Goal: Task Accomplishment & Management: Use online tool/utility

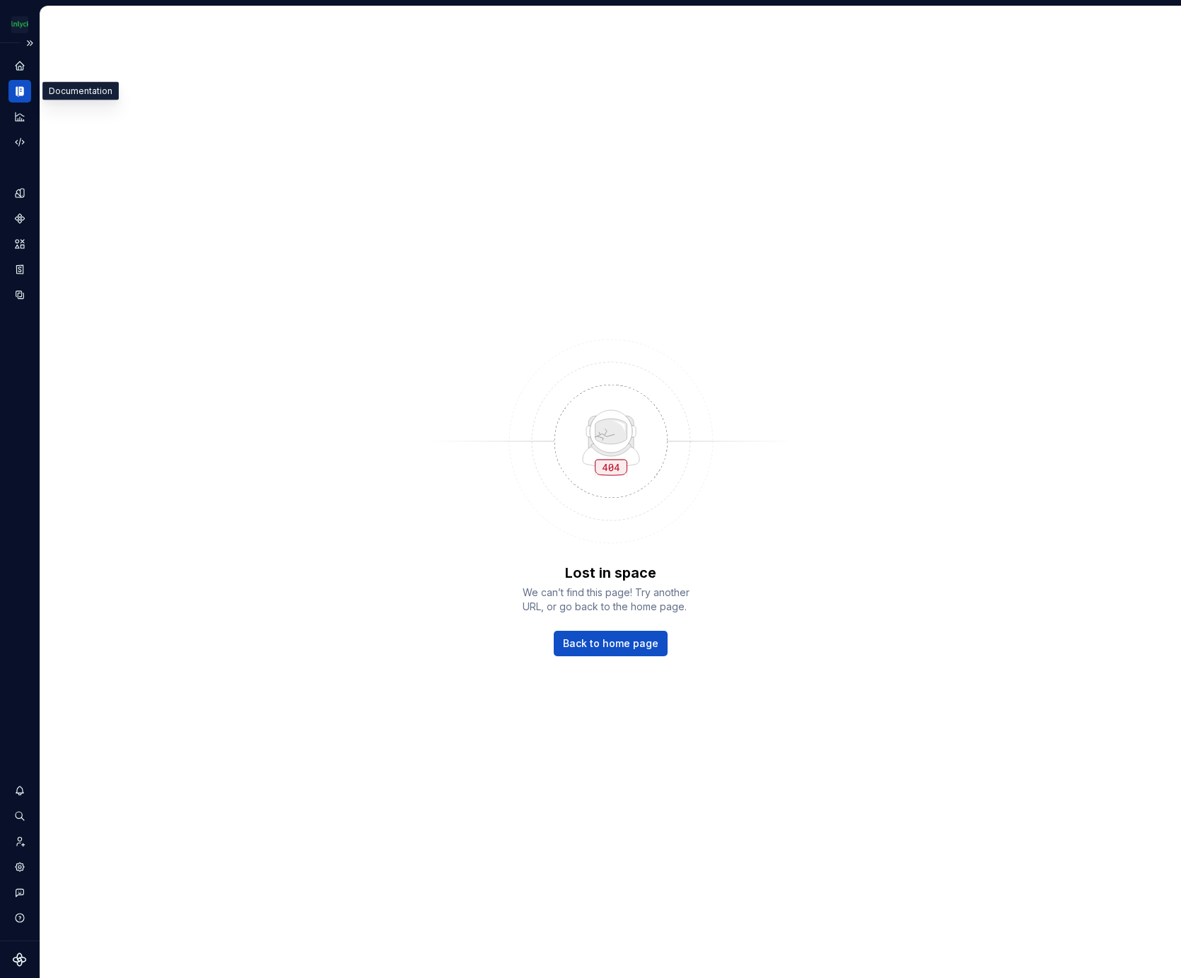
click at [20, 93] on icon "Documentation" at bounding box center [20, 91] width 5 height 9
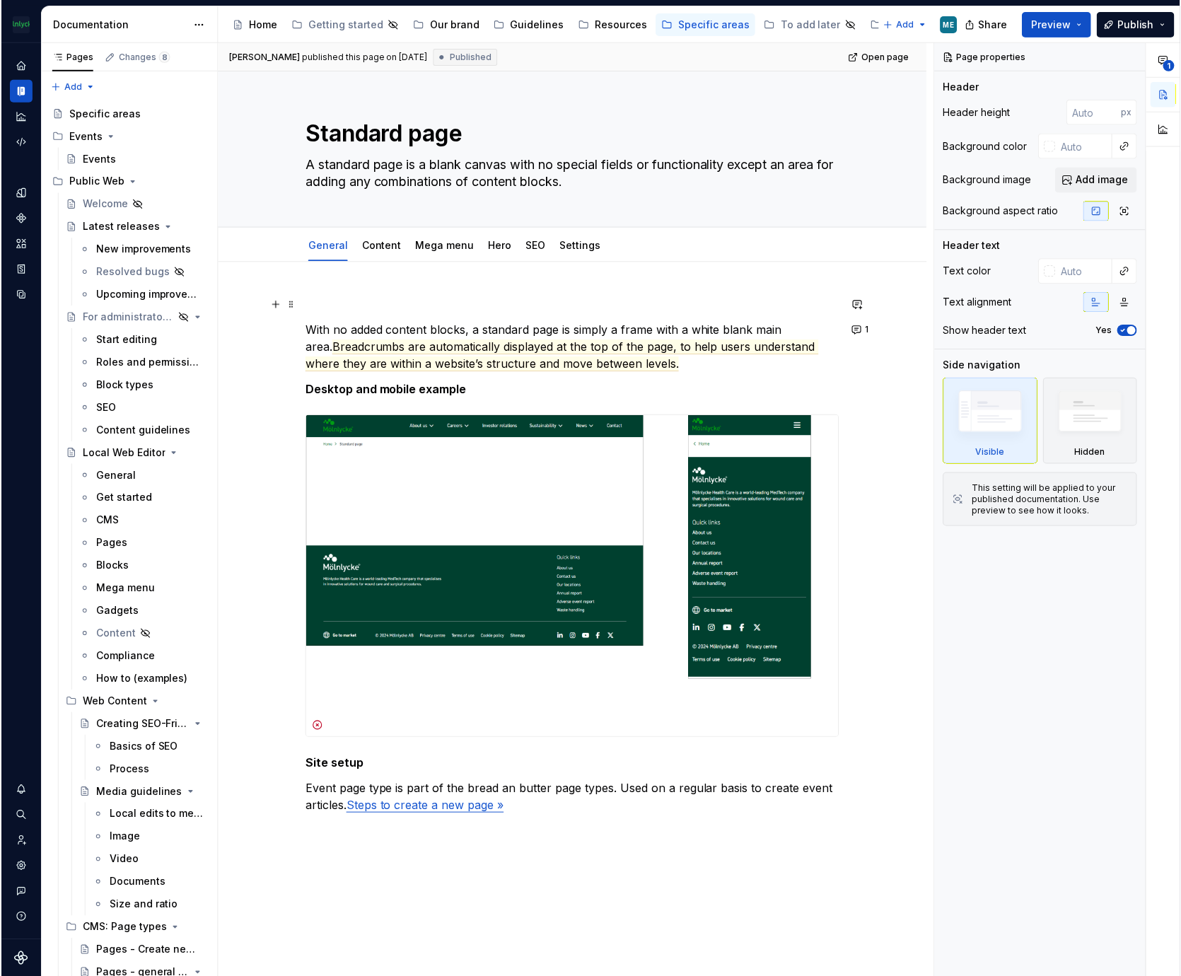
scroll to position [2368, 0]
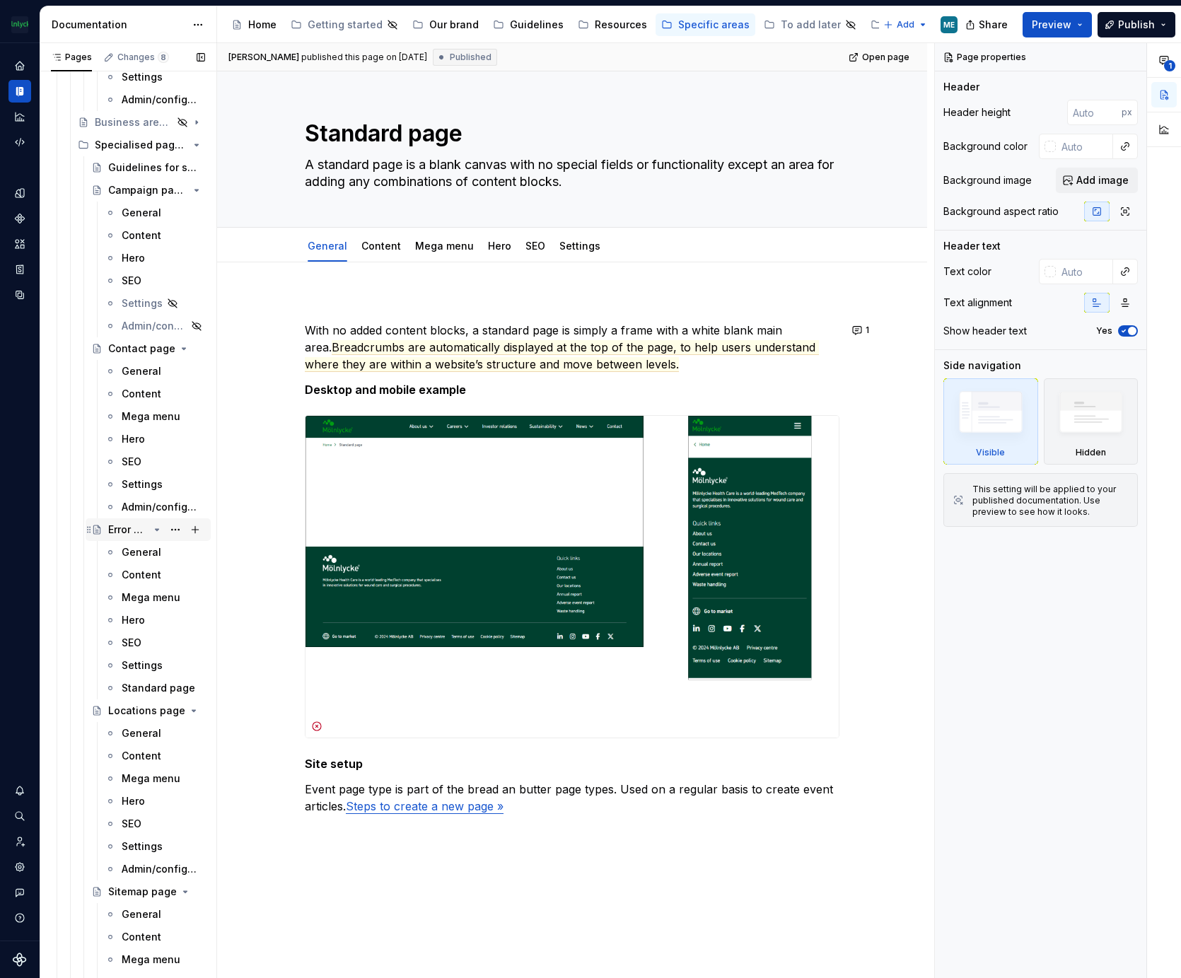
click at [119, 527] on div "Error page" at bounding box center [128, 530] width 40 height 14
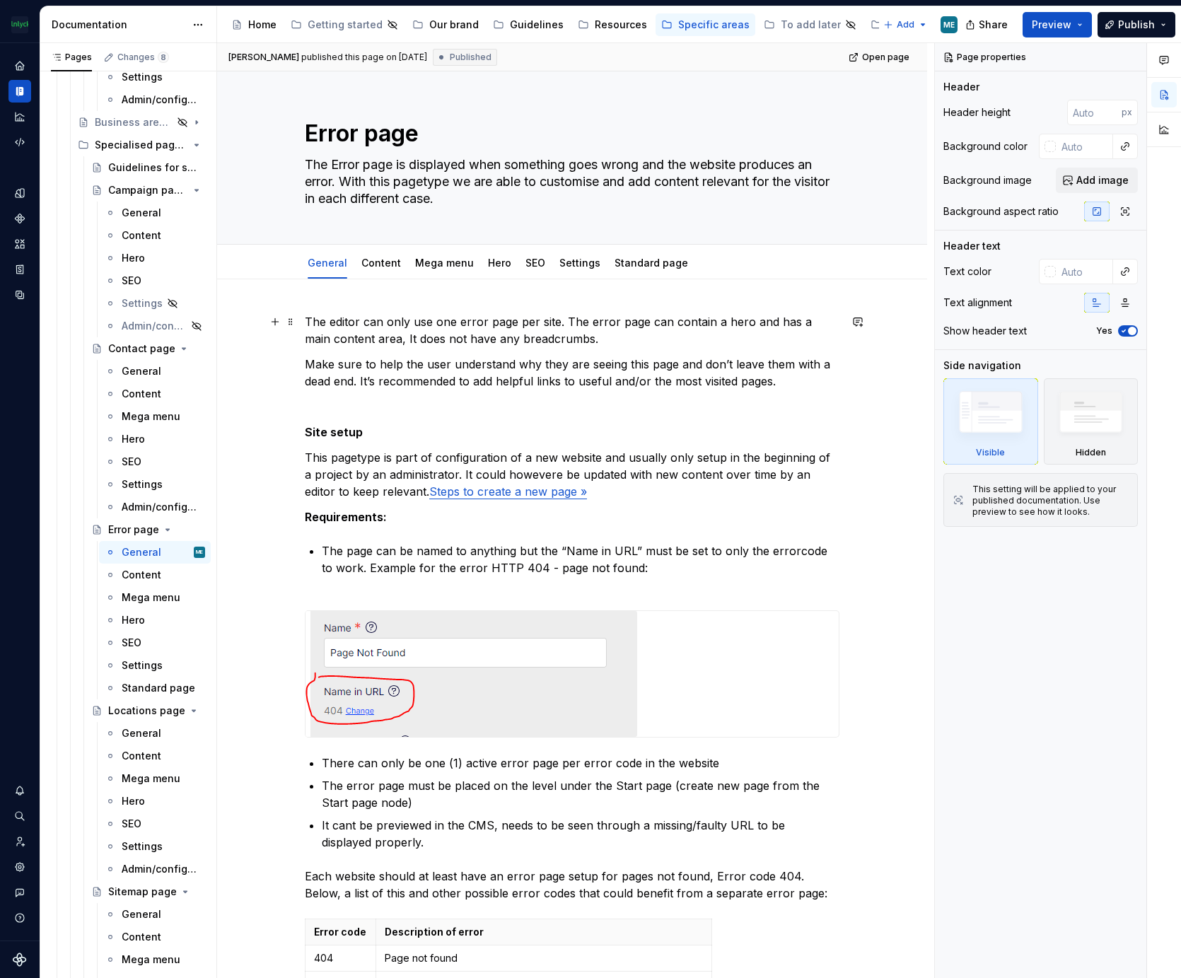
click at [305, 321] on p "The editor can only use one error page per site. The error page can contain a h…" at bounding box center [572, 330] width 535 height 34
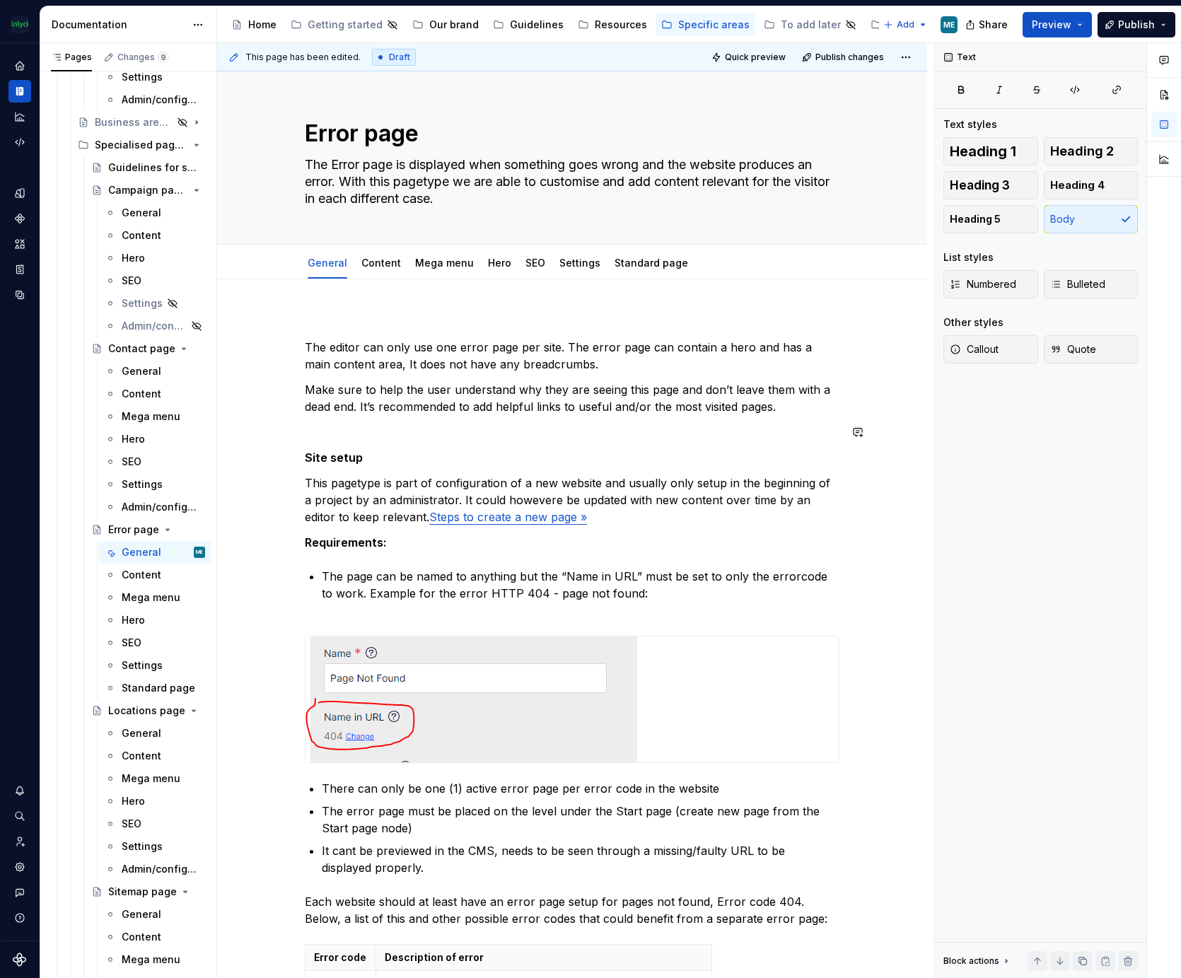
type textarea "*"
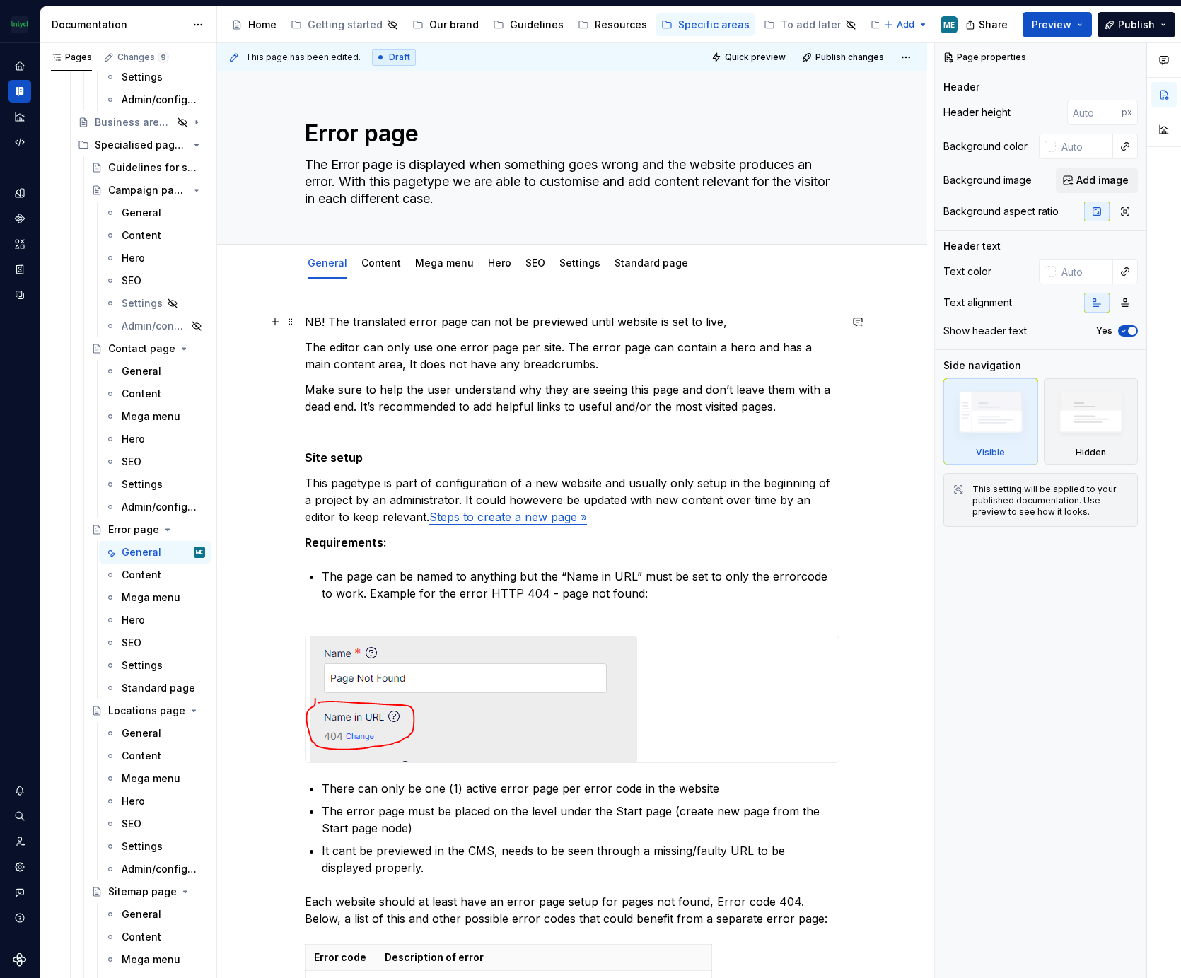
drag, startPoint x: 331, startPoint y: 319, endPoint x: 376, endPoint y: 426, distance: 116.6
click at [332, 321] on p "NB! The translated error page can not be previewed until website is set to live," at bounding box center [572, 321] width 535 height 17
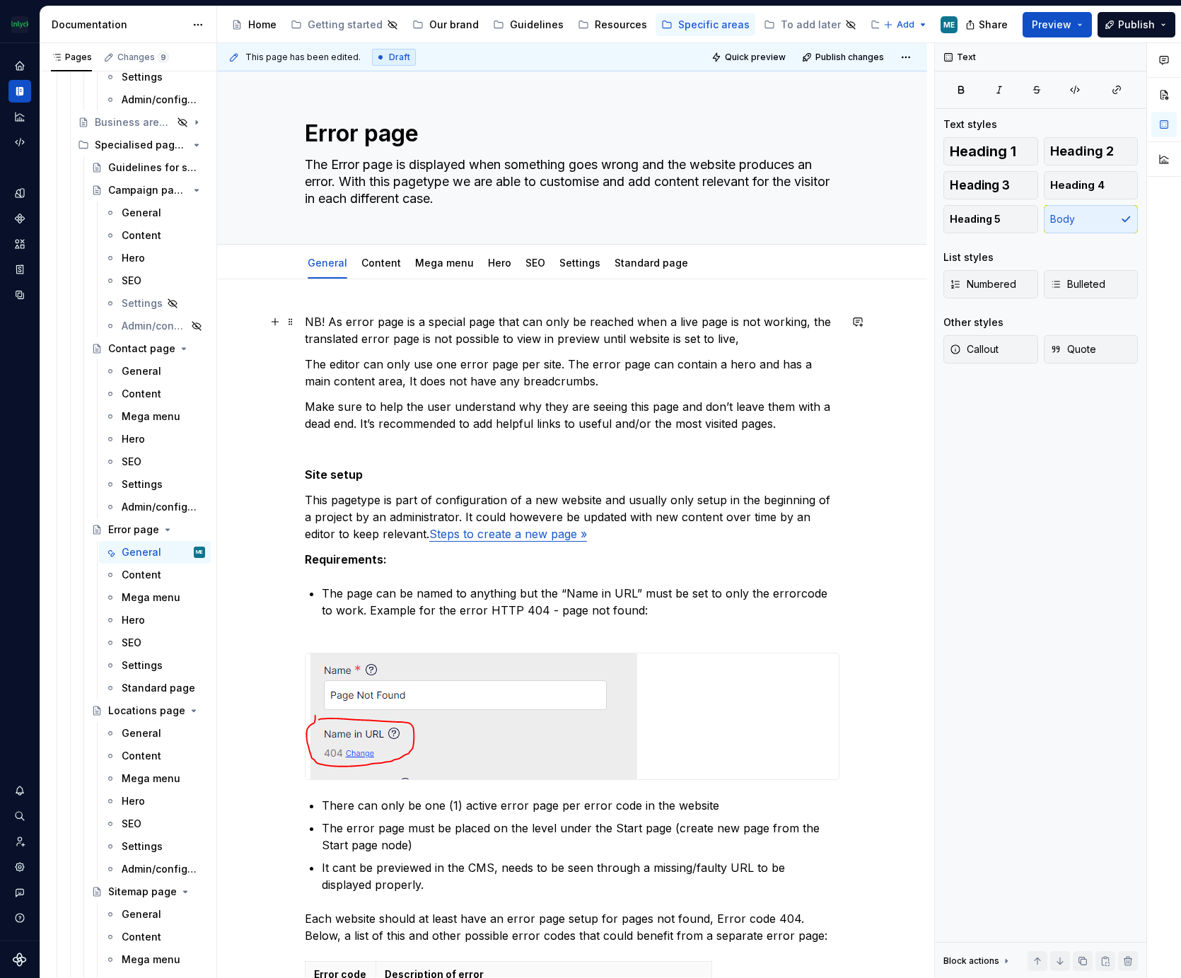
click at [676, 318] on p "NB! As error page is a special page that can only be reached when a live page i…" at bounding box center [572, 330] width 535 height 34
click at [620, 335] on p "NB! As error page is a special page that can only be reached when a live page i…" at bounding box center [572, 330] width 535 height 34
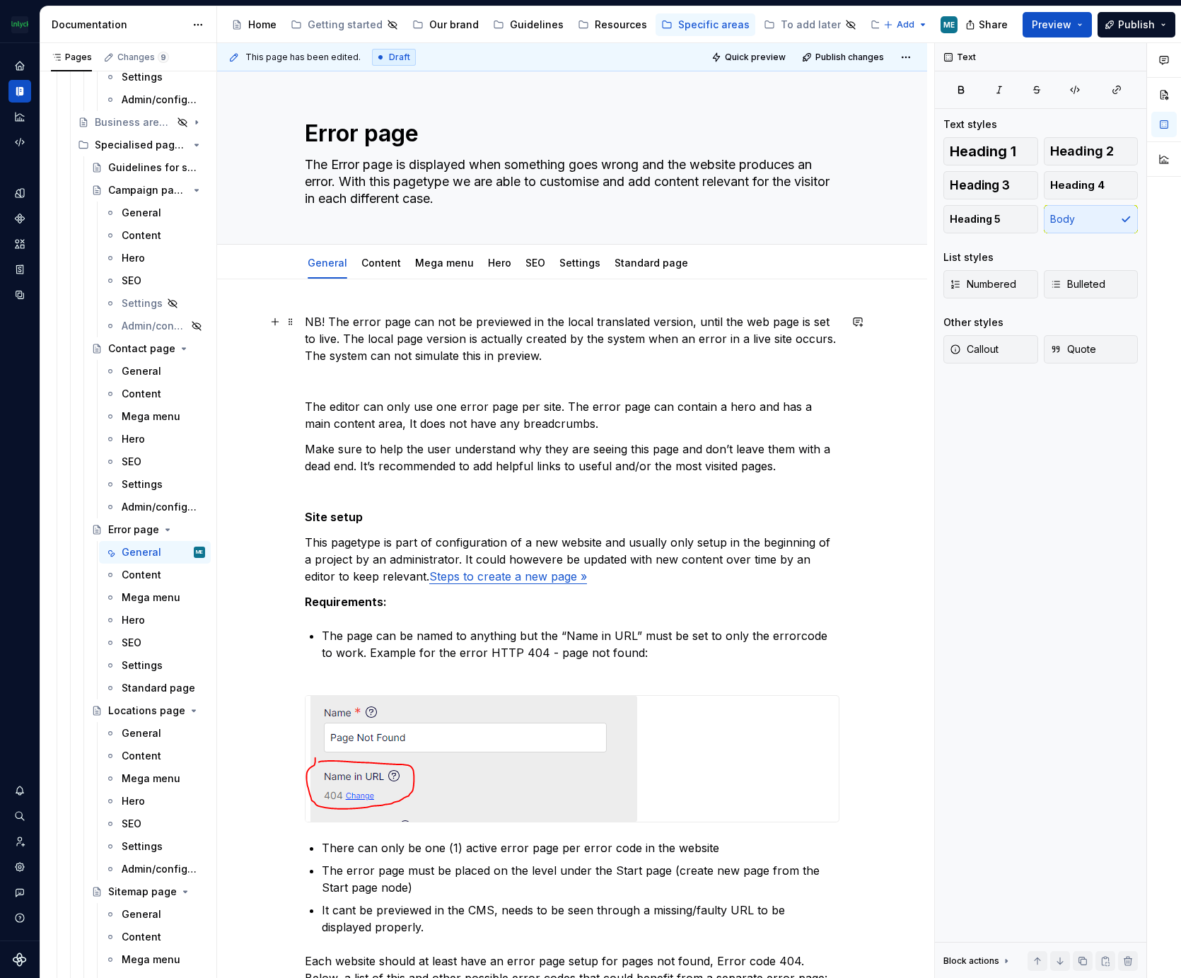
click at [540, 352] on p "NB! The error page can not be previewed in the local translated version, until …" at bounding box center [572, 338] width 535 height 51
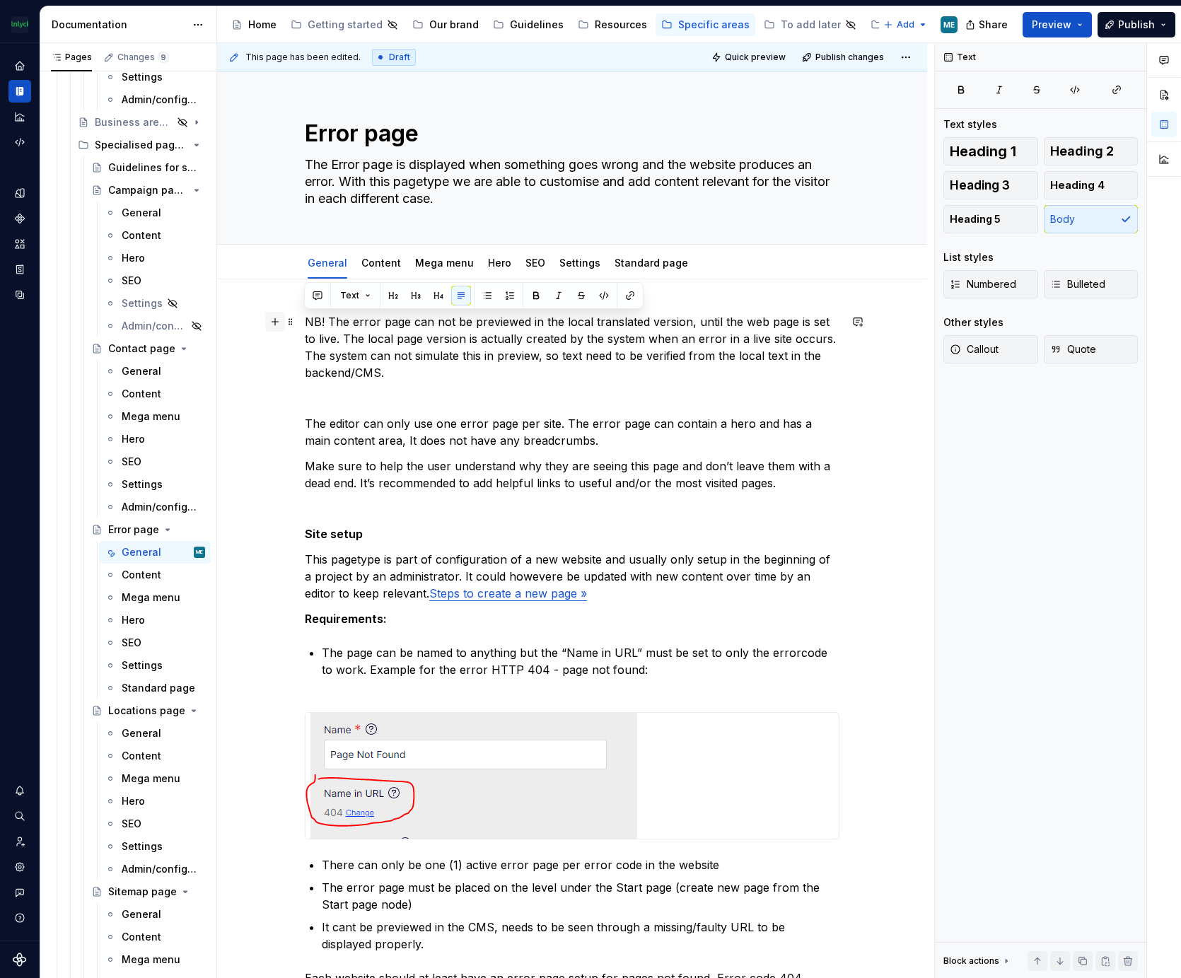
drag, startPoint x: 400, startPoint y: 373, endPoint x: 271, endPoint y: 323, distance: 138.4
click at [305, 323] on div "NB! The error page can not be previewed in the local translated version, until …" at bounding box center [572, 837] width 535 height 1048
click at [366, 294] on button "Text" at bounding box center [355, 296] width 43 height 20
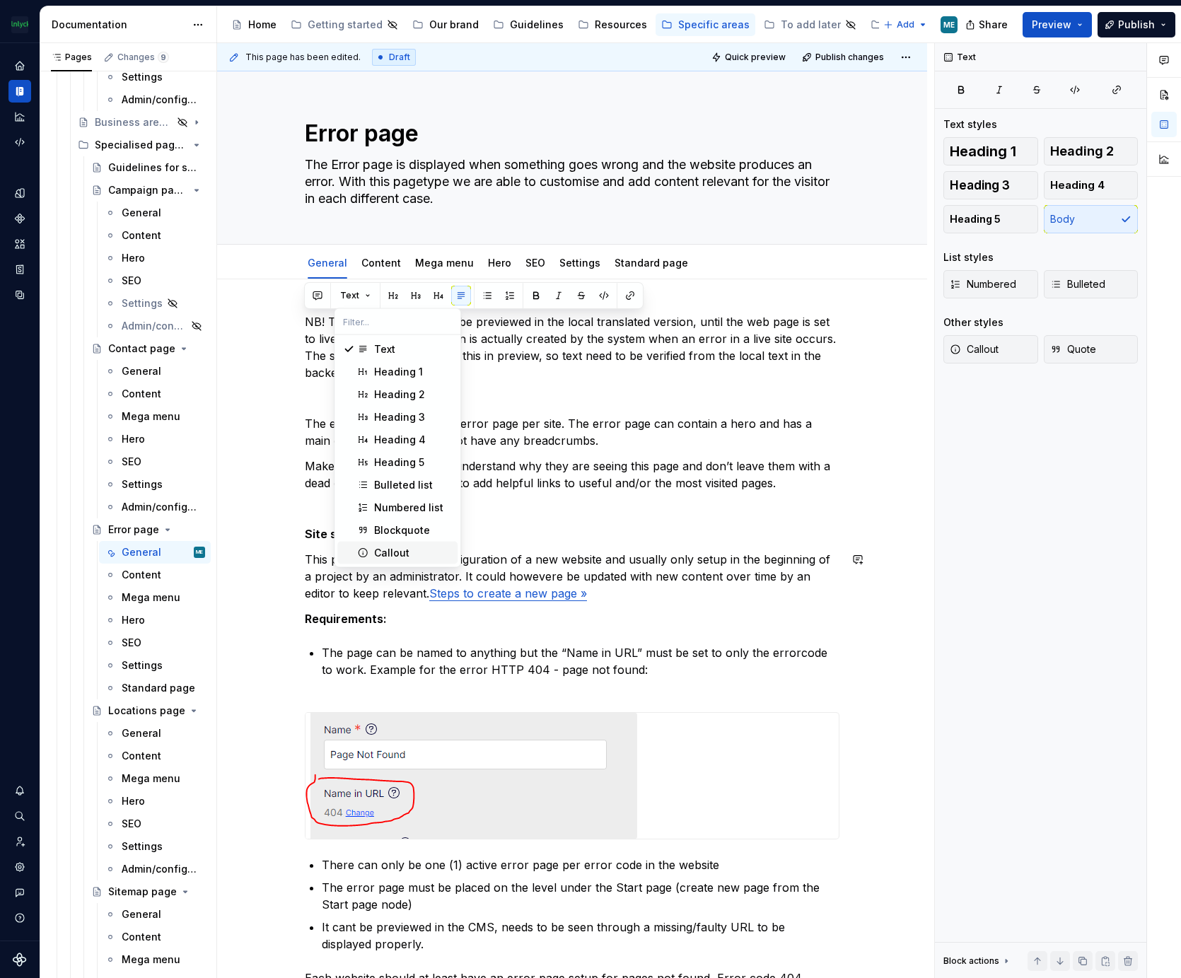
click at [385, 547] on div "Callout" at bounding box center [391, 553] width 35 height 14
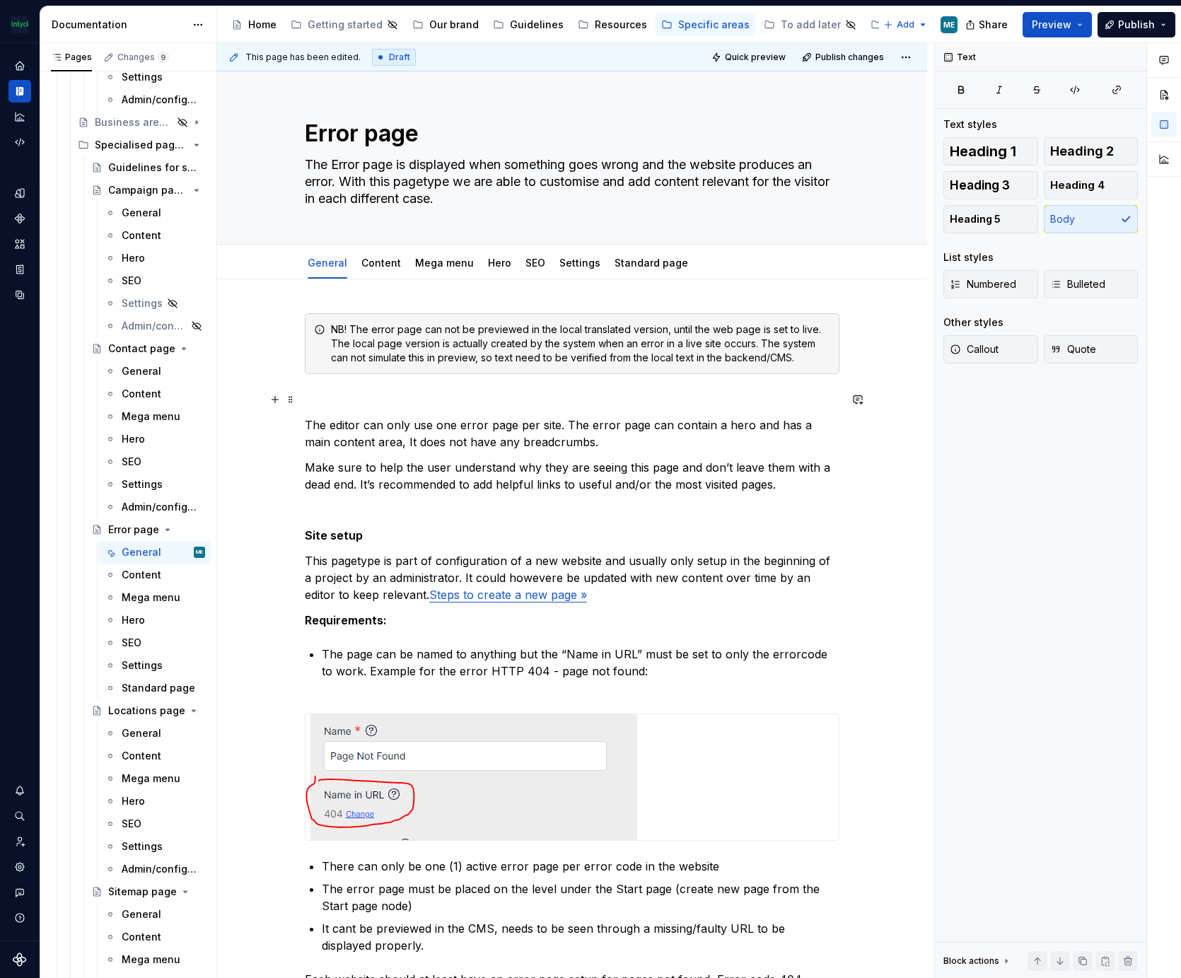
click at [415, 399] on p at bounding box center [572, 399] width 535 height 17
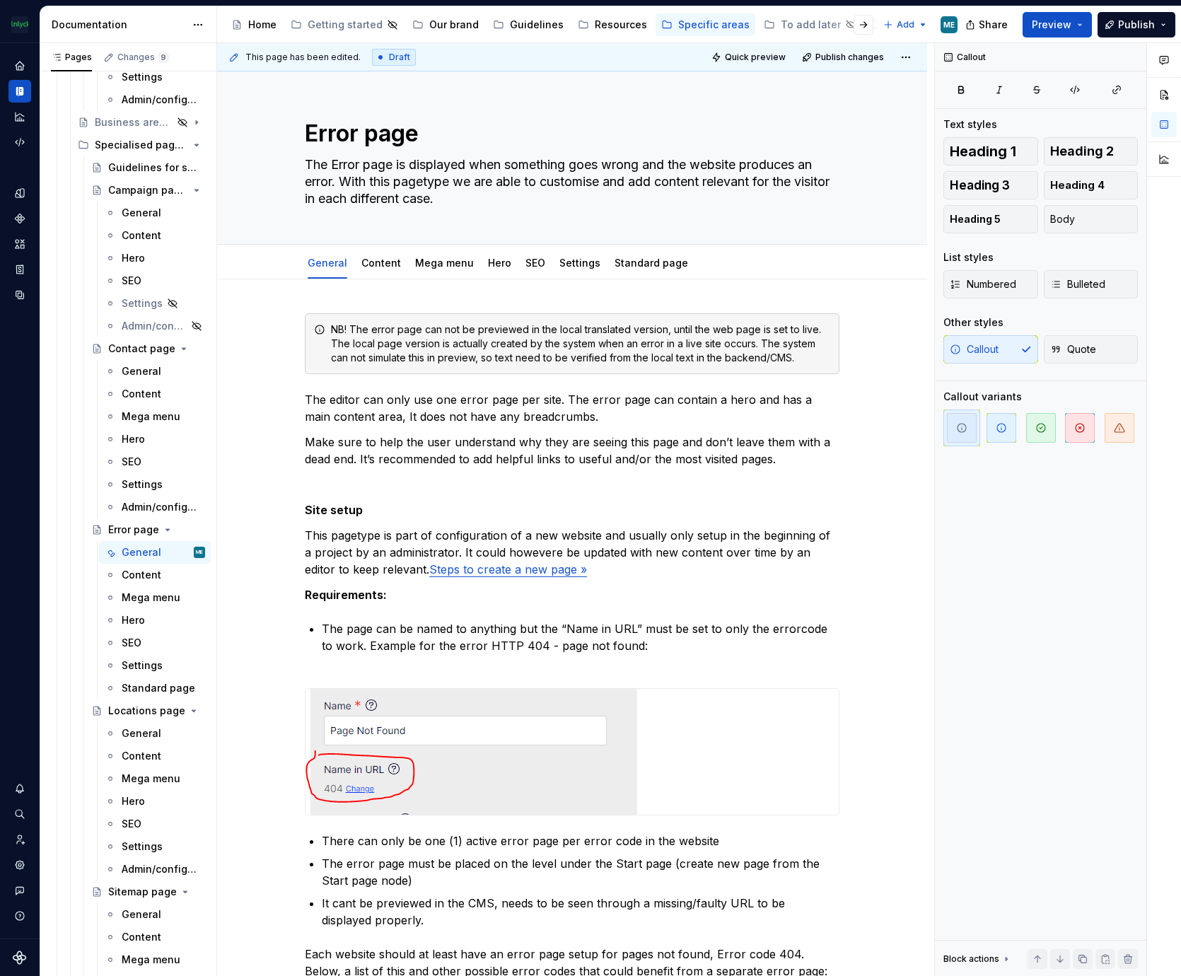
type textarea "*"
